Goal: Book appointment/travel/reservation

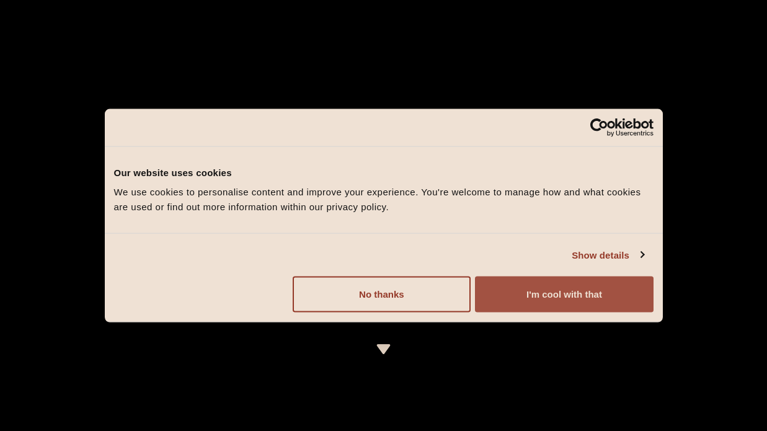
click at [521, 296] on button "I'm cool with that" at bounding box center [564, 294] width 178 height 36
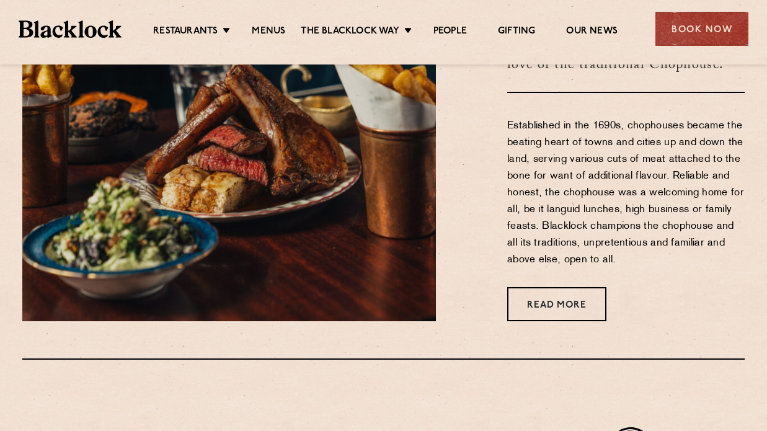
scroll to position [501, 0]
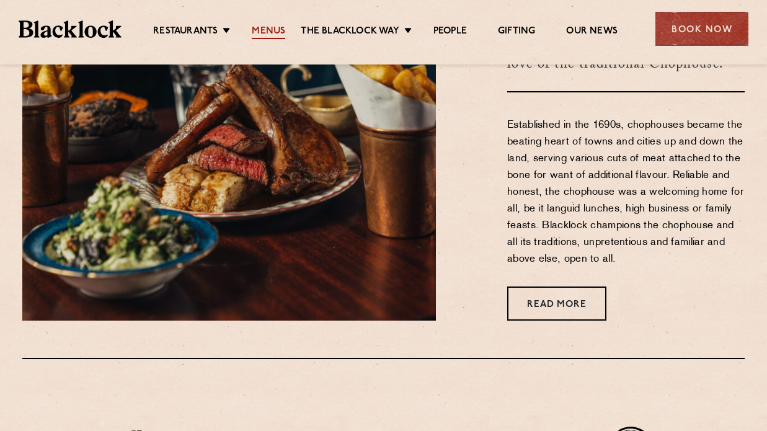
click at [260, 34] on link "Menus" at bounding box center [268, 32] width 33 height 14
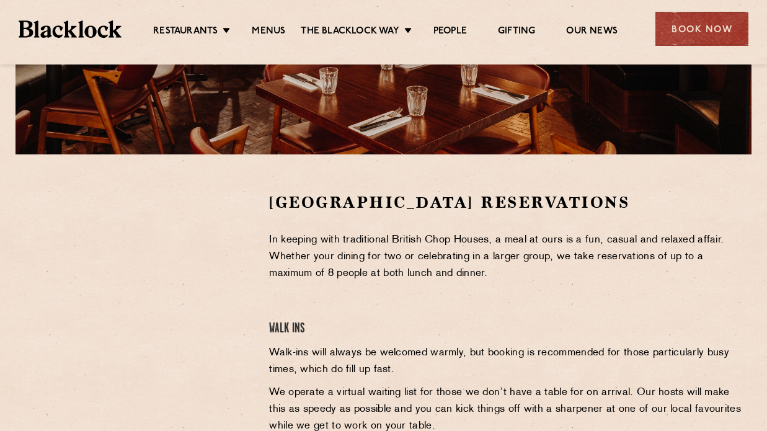
scroll to position [294, 0]
